Goal: Navigation & Orientation: Understand site structure

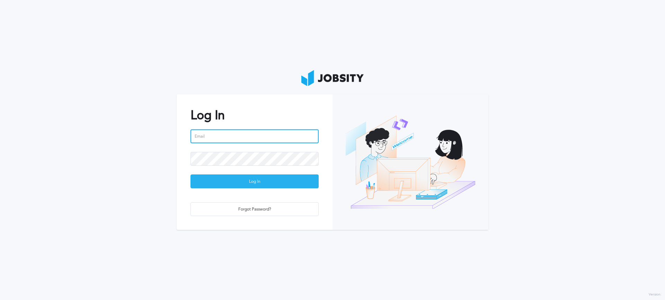
type input "[EMAIL_ADDRESS][DOMAIN_NAME]"
click at [311, 177] on div "Log In" at bounding box center [254, 182] width 127 height 14
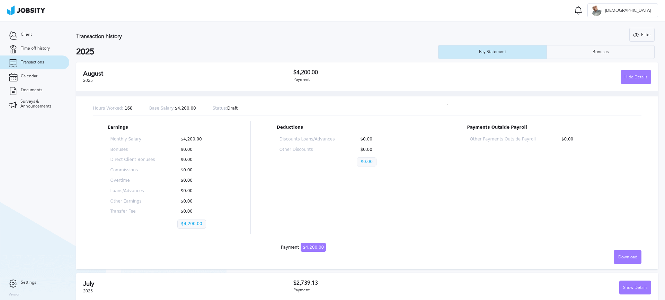
scroll to position [0, 0]
click at [26, 80] on link "Calendar" at bounding box center [34, 76] width 69 height 14
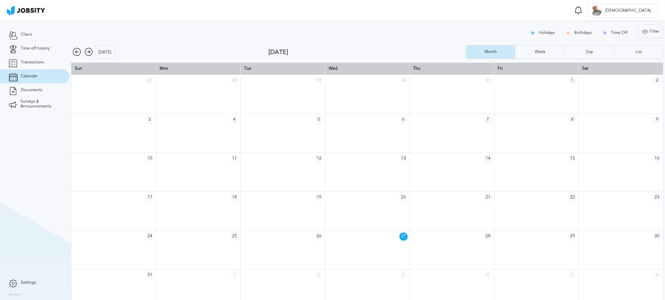
click at [352, 183] on td at bounding box center [367, 171] width 85 height 39
click at [382, 215] on td at bounding box center [367, 210] width 85 height 39
click at [381, 214] on td at bounding box center [367, 210] width 85 height 39
click at [441, 212] on td at bounding box center [451, 210] width 85 height 39
click at [444, 204] on td at bounding box center [451, 210] width 85 height 39
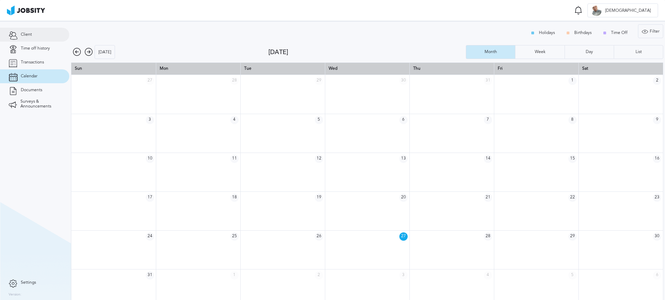
click at [24, 34] on span "Client" at bounding box center [26, 34] width 11 height 5
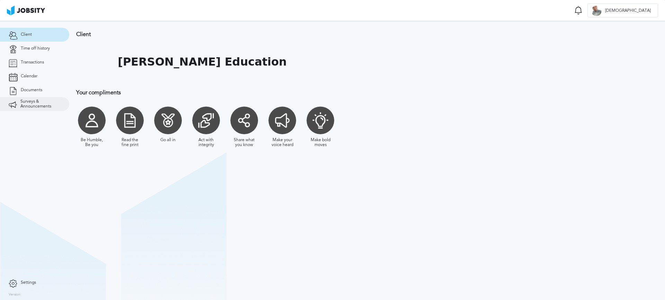
click at [32, 105] on span "Surveys & Announcements" at bounding box center [40, 104] width 40 height 10
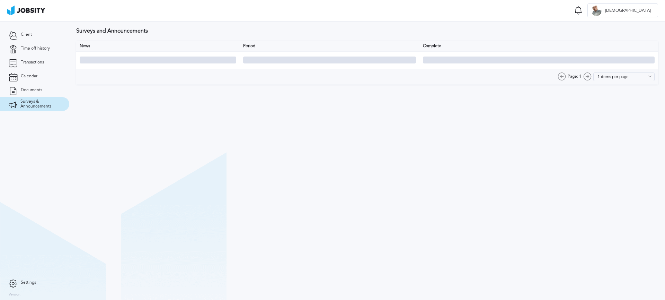
type input "10 items per page"
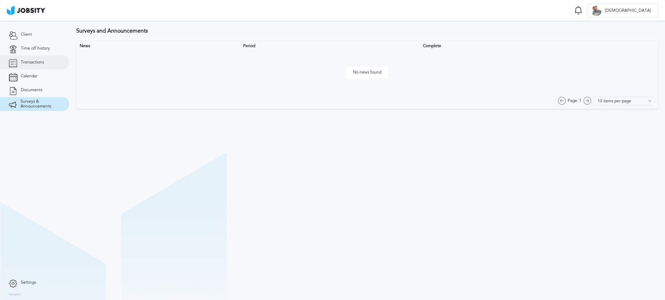
click at [32, 64] on span "Transactions" at bounding box center [32, 62] width 23 height 5
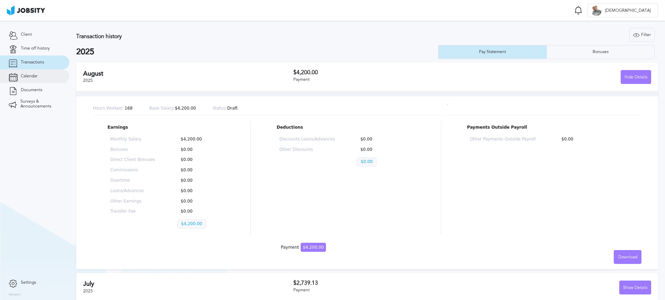
click at [32, 79] on link "Calendar" at bounding box center [34, 76] width 69 height 14
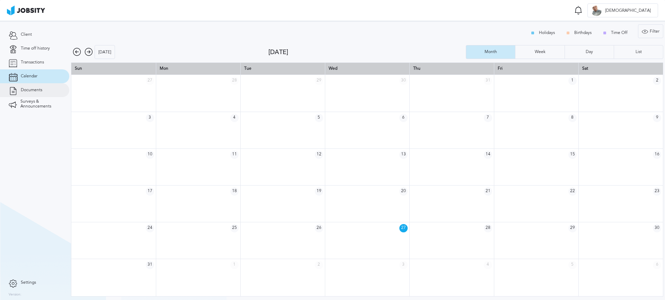
click at [29, 91] on span "Documents" at bounding box center [31, 90] width 21 height 5
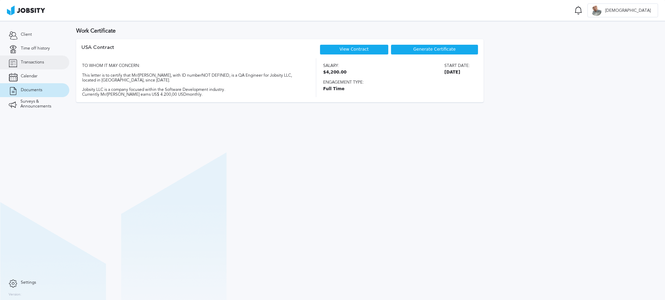
click at [36, 61] on span "Transactions" at bounding box center [32, 62] width 23 height 5
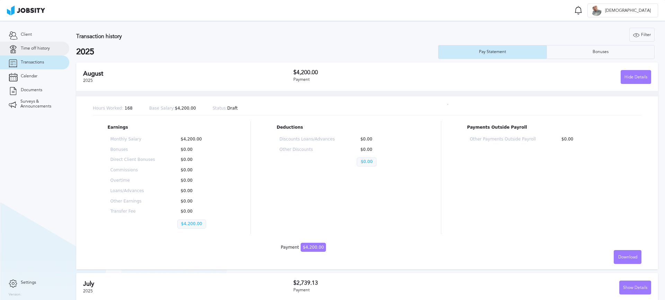
click at [33, 48] on span "Time off history" at bounding box center [35, 48] width 29 height 5
